Goal: Information Seeking & Learning: Learn about a topic

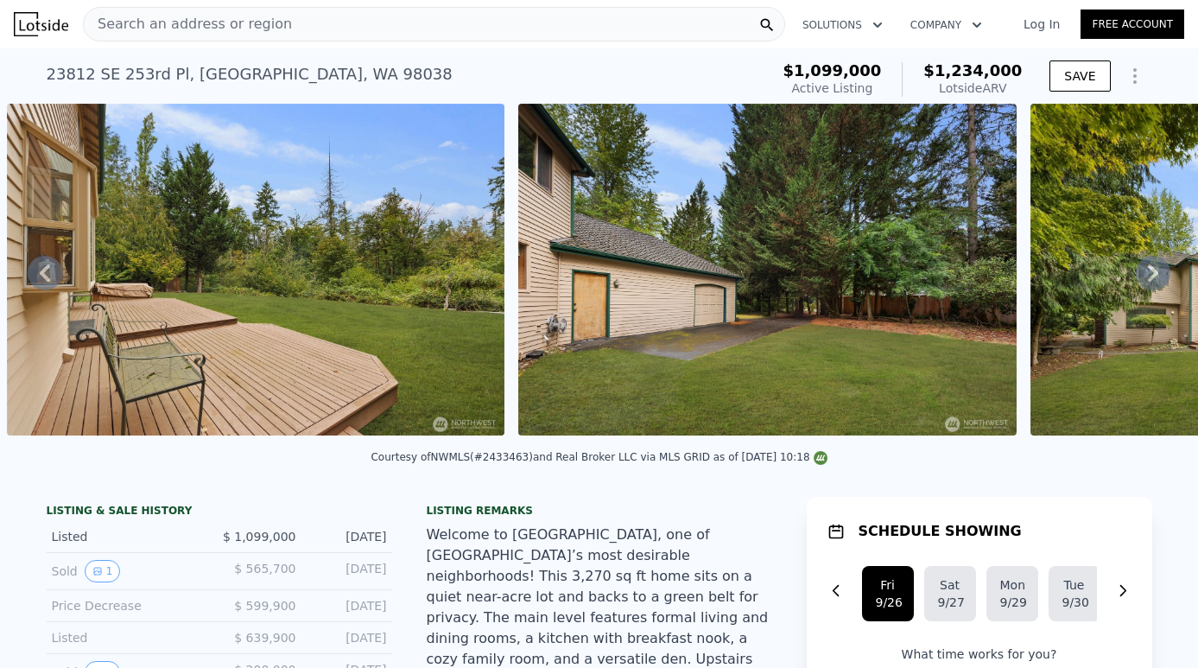
click at [505, 16] on div "Search an address or region" at bounding box center [434, 24] width 702 height 35
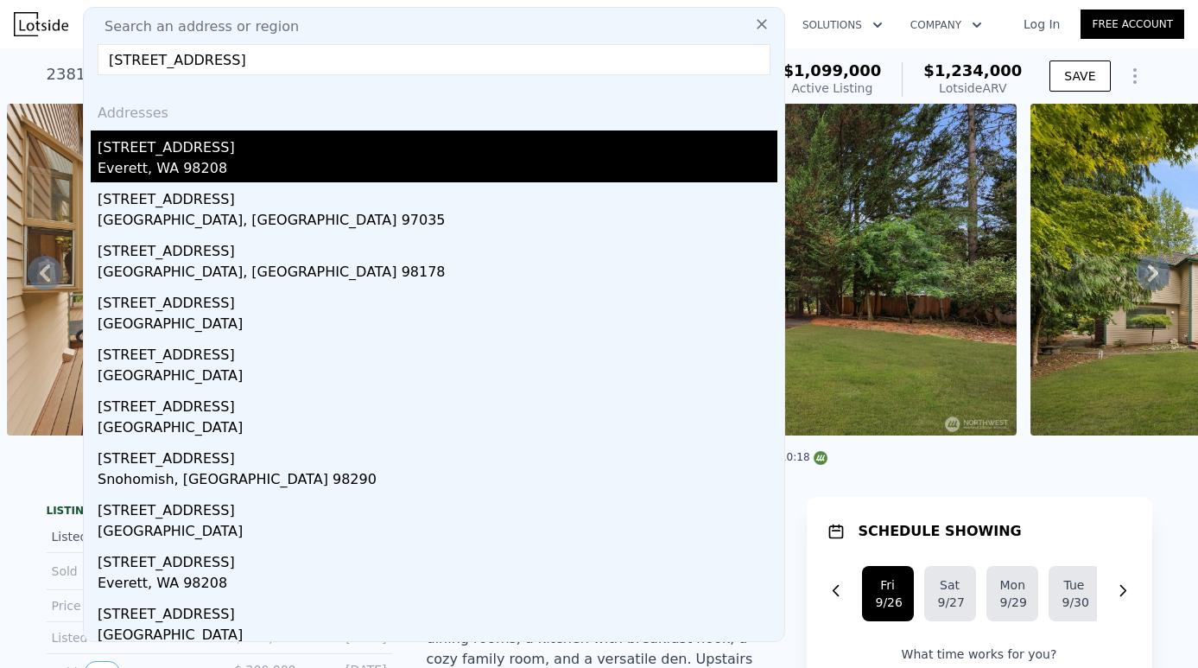
type input "[STREET_ADDRESS]"
click at [309, 166] on div "Everett, WA 98208" at bounding box center [438, 170] width 680 height 24
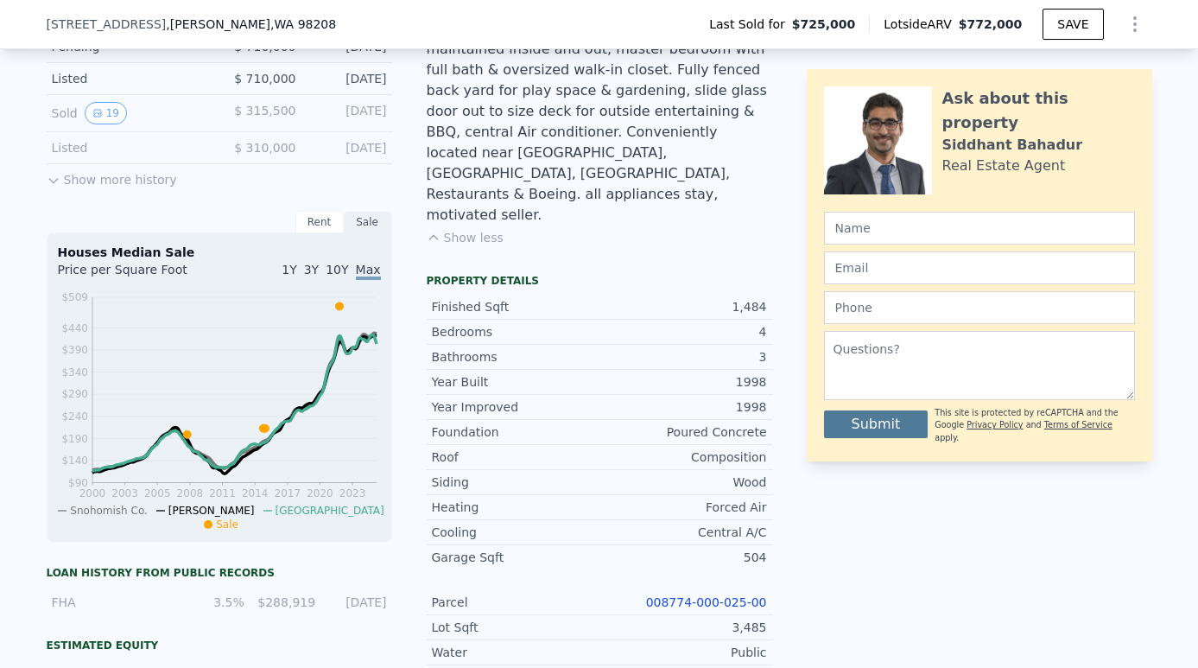
scroll to position [580, 0]
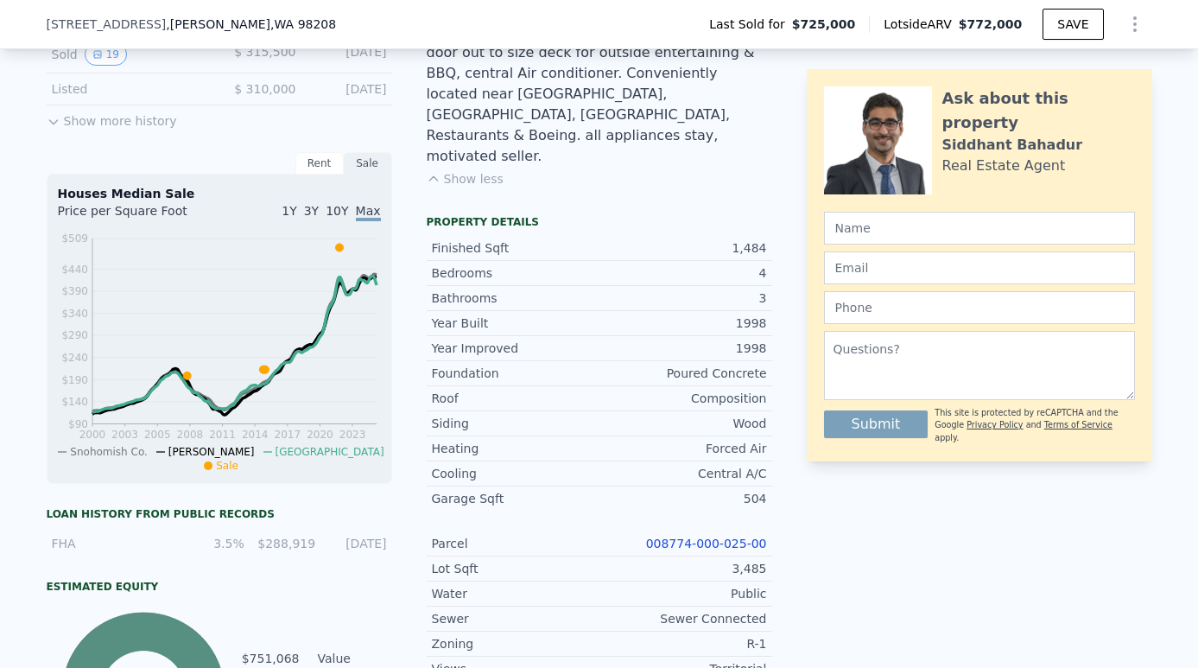
click at [740, 536] on link "008774-000-025-00" at bounding box center [706, 543] width 121 height 14
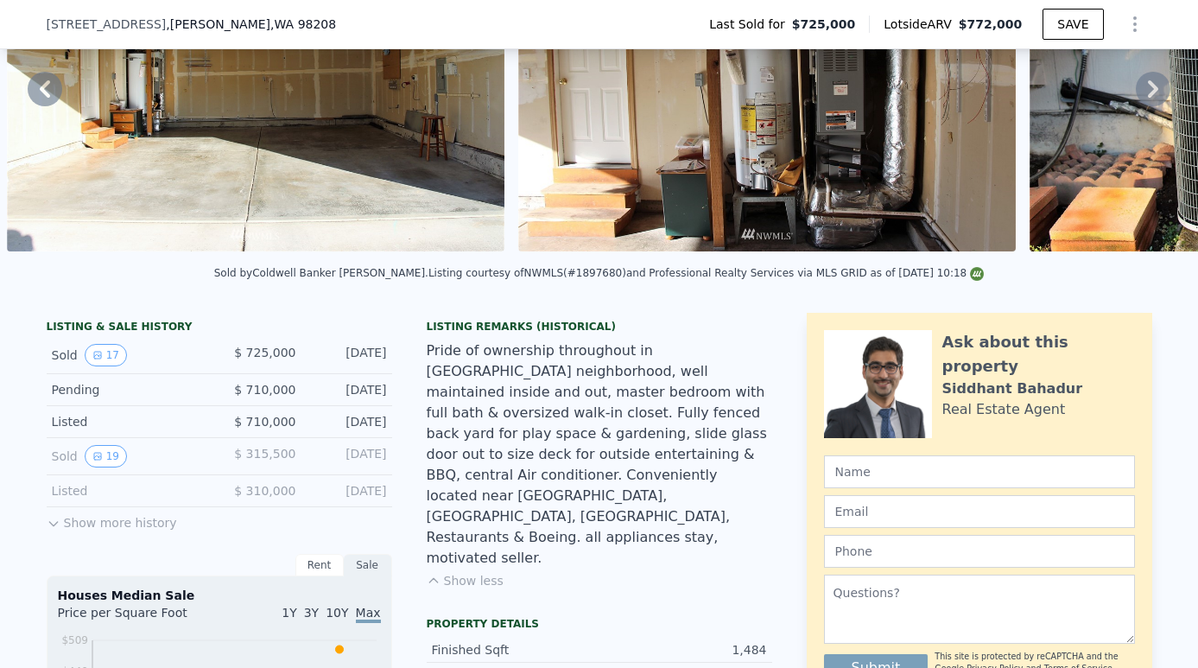
scroll to position [100, 0]
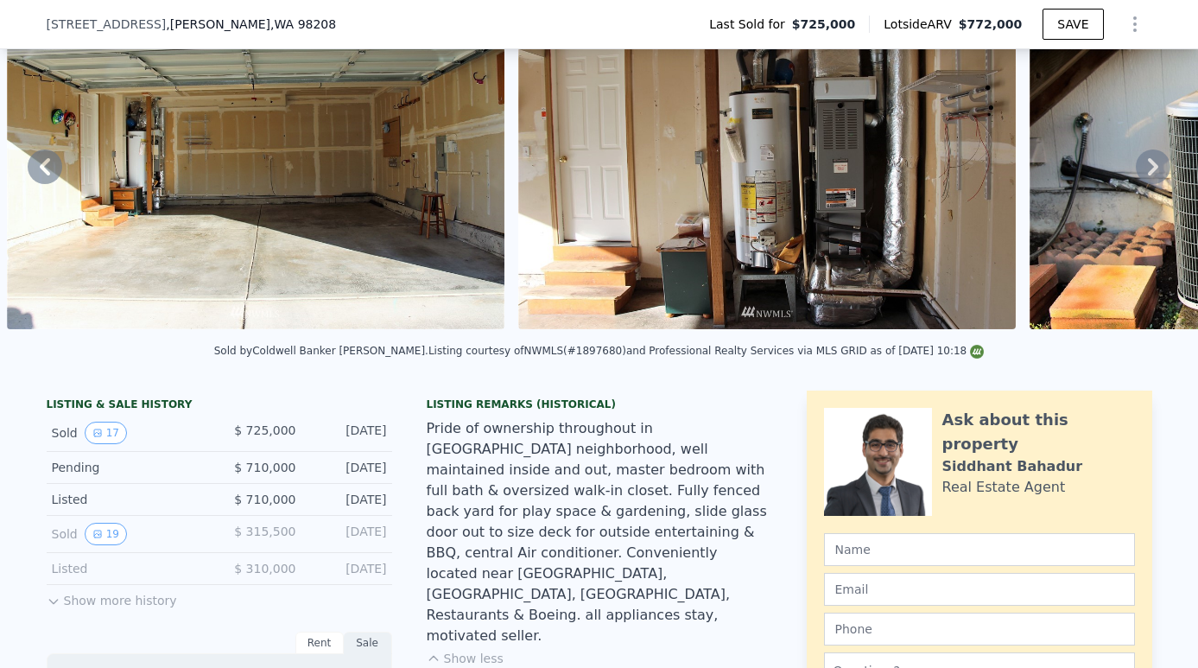
drag, startPoint x: 846, startPoint y: 202, endPoint x: 676, endPoint y: 393, distance: 255.2
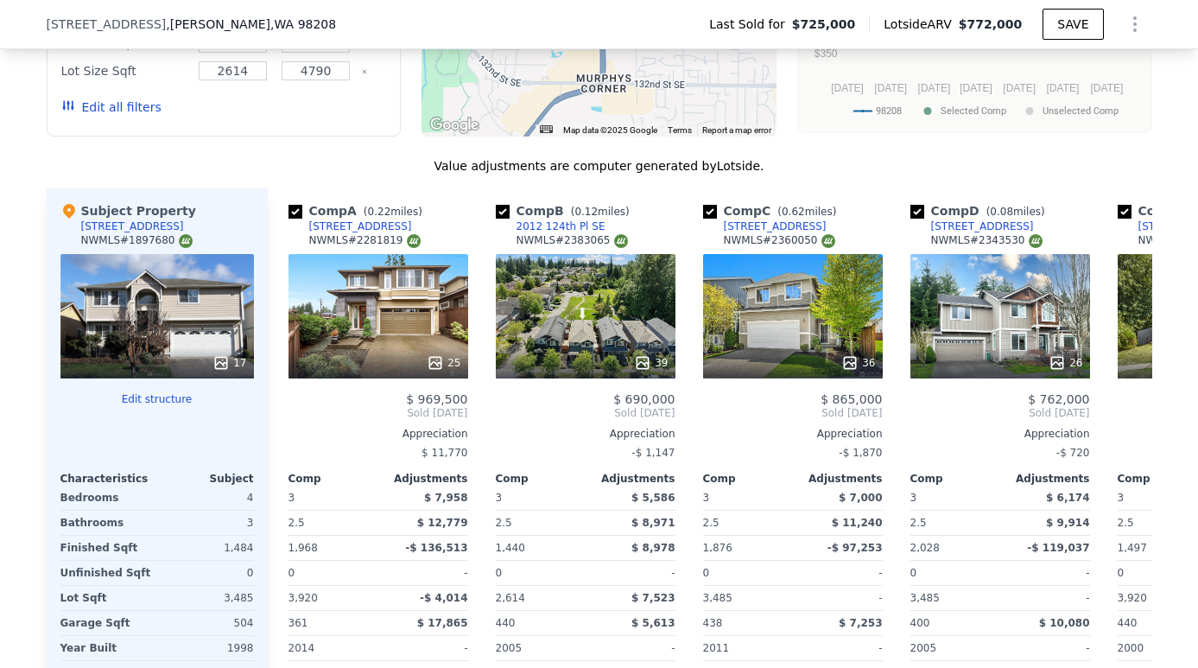
scroll to position [0, 0]
click at [817, 269] on div "36" at bounding box center [793, 316] width 180 height 124
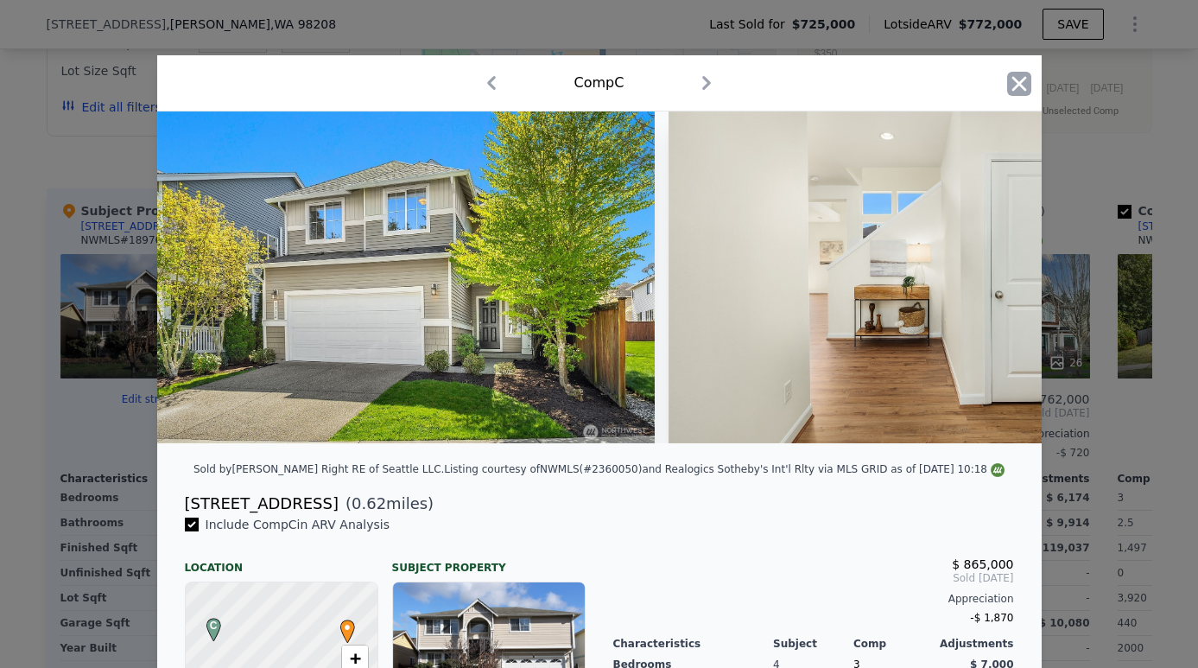
click at [1020, 86] on icon "button" at bounding box center [1019, 83] width 15 height 15
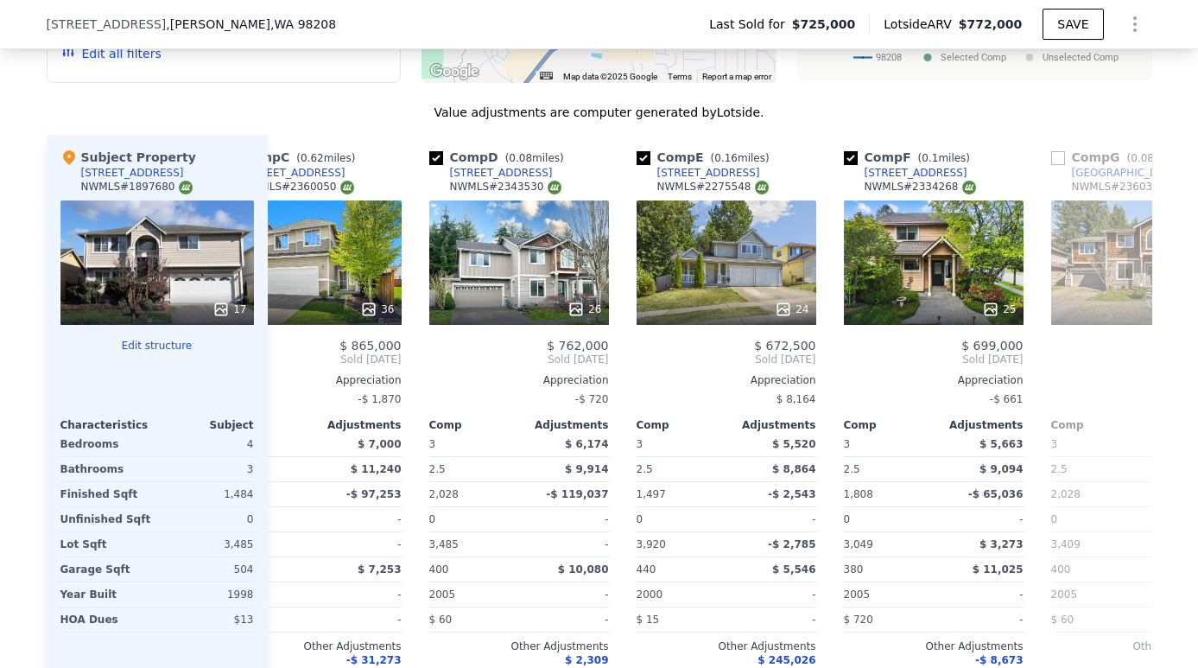
scroll to position [0, 500]
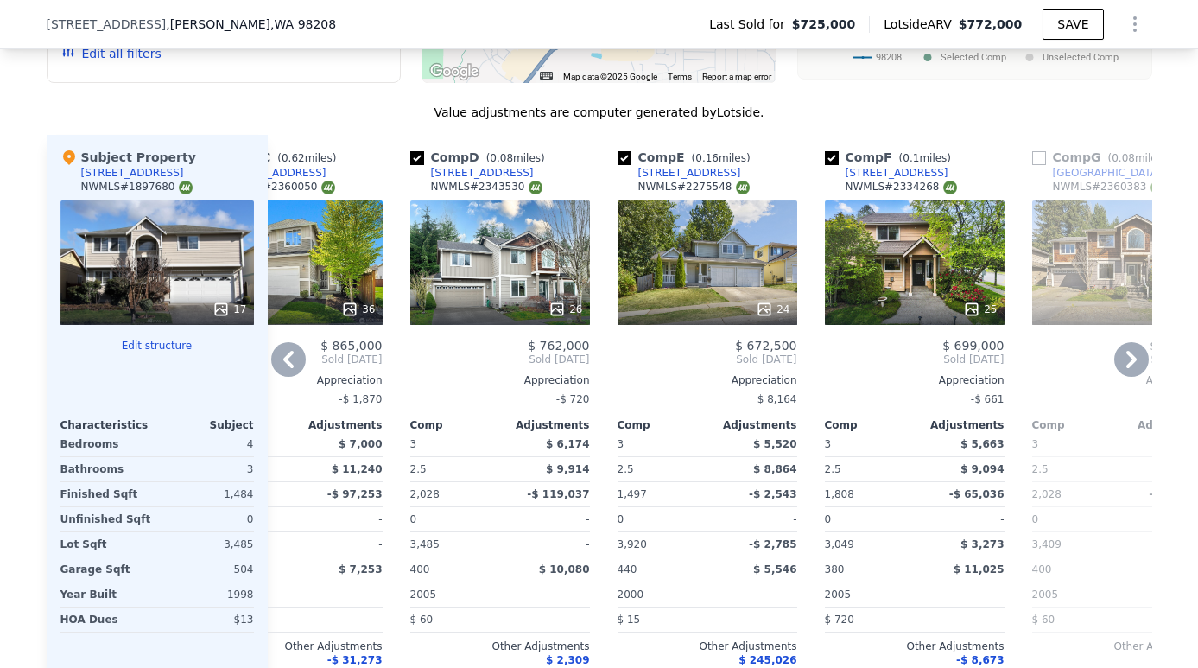
click at [531, 205] on div "26" at bounding box center [500, 262] width 180 height 124
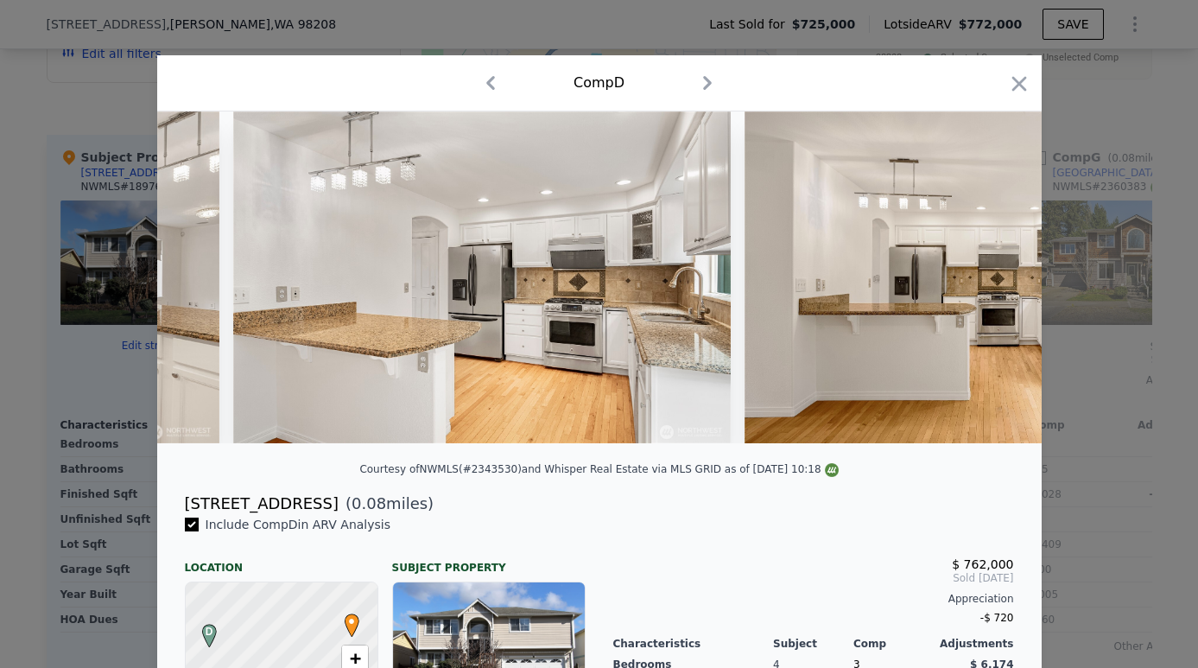
scroll to position [0, 4450]
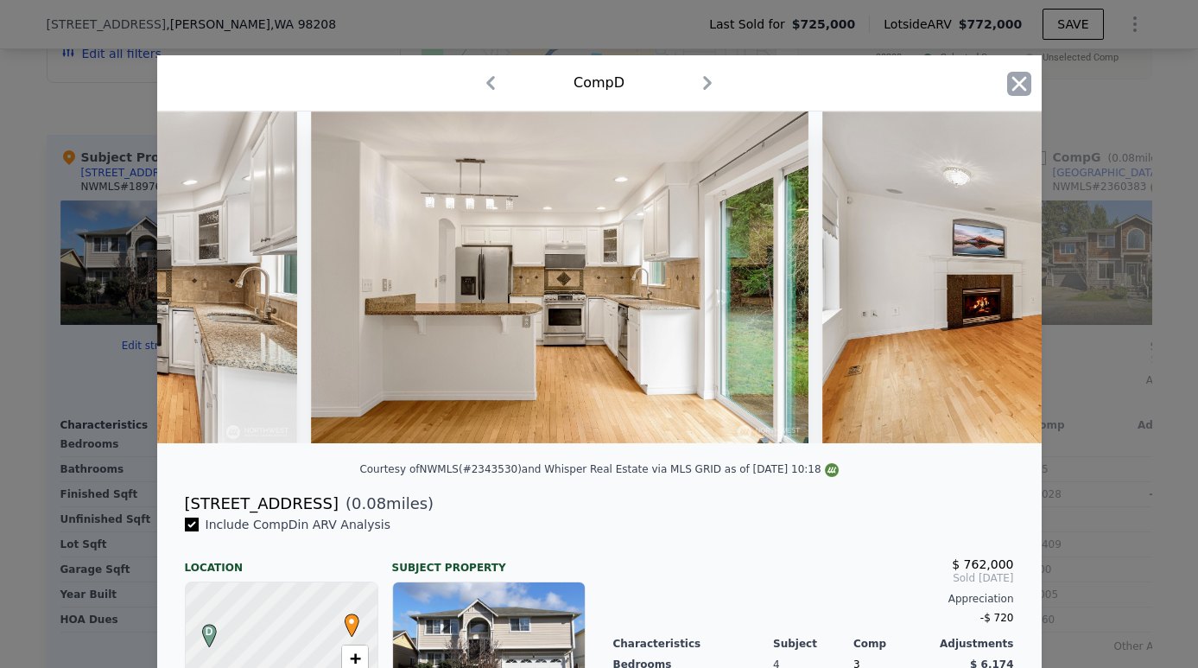
click at [1017, 85] on icon "button" at bounding box center [1019, 83] width 15 height 15
